Goal: Task Accomplishment & Management: Use online tool/utility

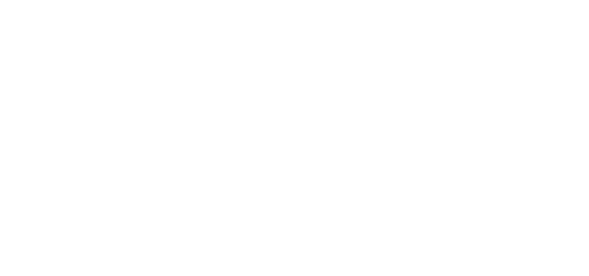
select select "*"
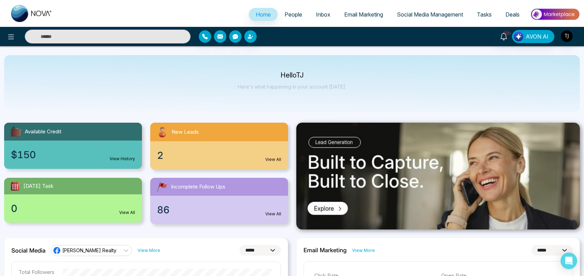
click at [366, 11] on span "Email Marketing" at bounding box center [363, 14] width 39 height 7
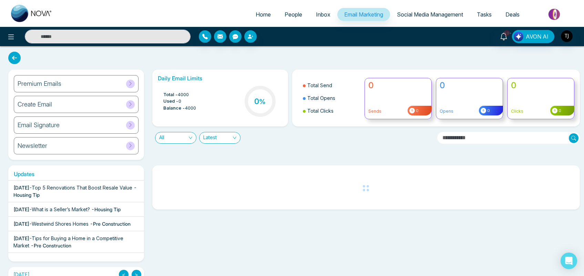
click at [79, 77] on div "Premium Emails" at bounding box center [76, 83] width 125 height 17
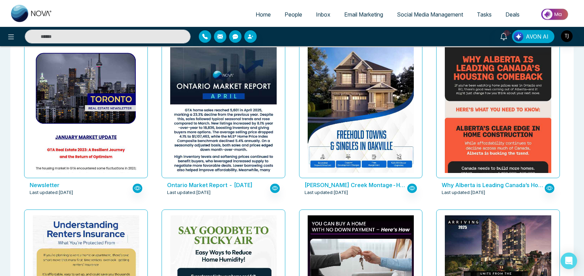
scroll to position [247, 0]
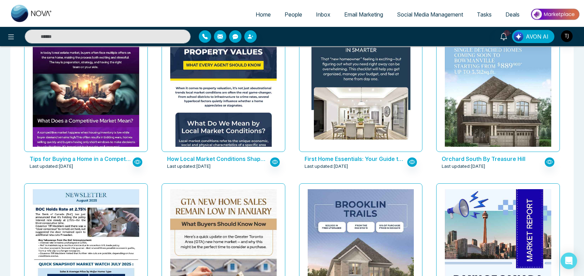
click at [423, 13] on span "Social Media Management" at bounding box center [430, 14] width 66 height 7
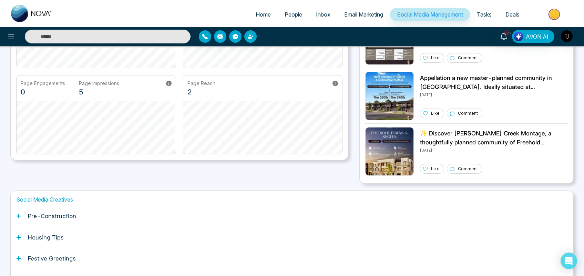
scroll to position [170, 0]
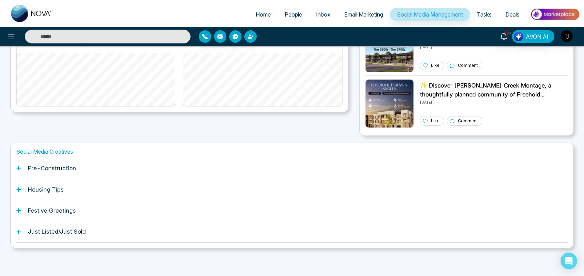
click at [57, 168] on h1 "Pre-Construction" at bounding box center [52, 168] width 48 height 7
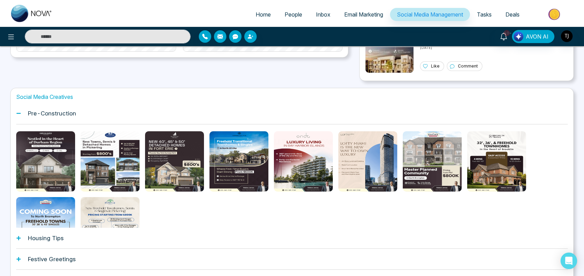
scroll to position [228, 0]
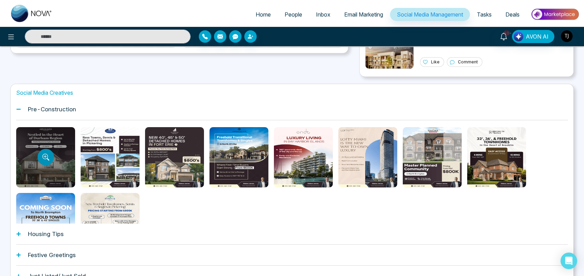
click at [52, 155] on button "Preview template" at bounding box center [46, 157] width 17 height 17
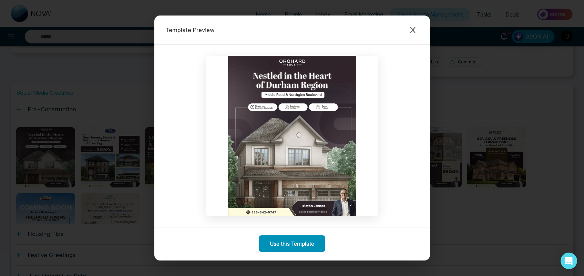
click at [283, 248] on button "Use this Template" at bounding box center [292, 243] width 67 height 17
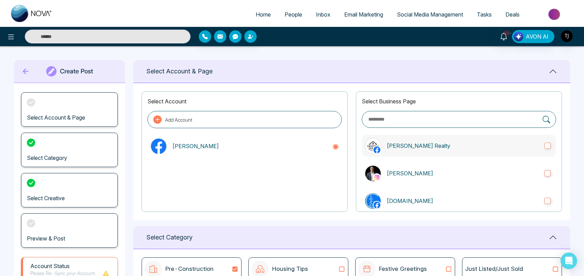
click at [412, 144] on p "[PERSON_NAME] Realty" at bounding box center [463, 146] width 152 height 8
click at [408, 169] on label "[PERSON_NAME]" at bounding box center [459, 173] width 194 height 22
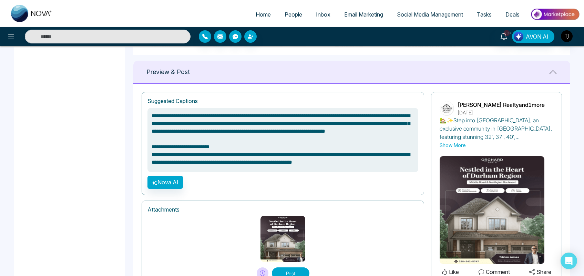
scroll to position [449, 0]
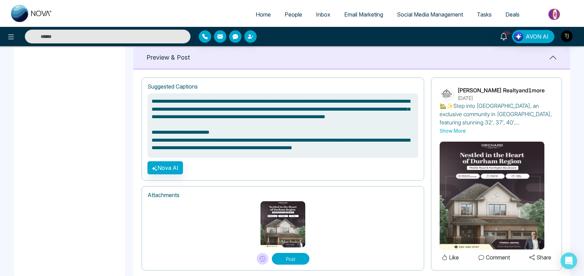
click at [302, 152] on textarea "**********" at bounding box center [283, 125] width 271 height 64
click at [301, 152] on textarea "**********" at bounding box center [283, 125] width 271 height 64
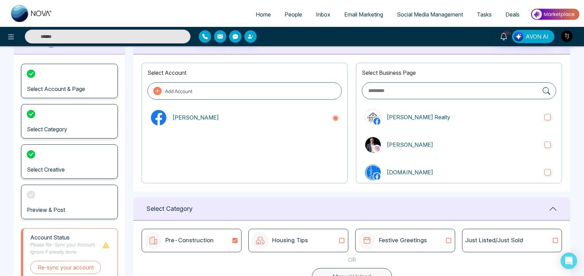
scroll to position [0, 0]
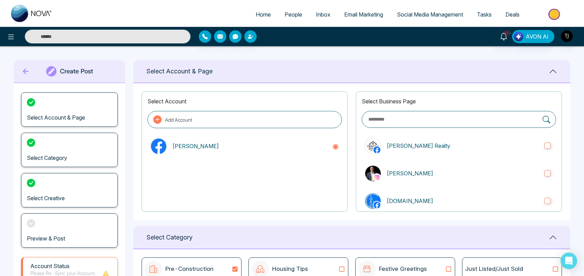
click at [256, 14] on span "Home" at bounding box center [263, 14] width 15 height 7
type textarea "**********"
select select "*"
